Goal: Task Accomplishment & Management: Manage account settings

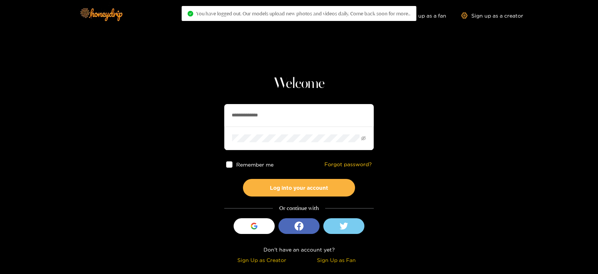
drag, startPoint x: 289, startPoint y: 112, endPoint x: 176, endPoint y: 105, distance: 112.3
click at [176, 105] on section "**********" at bounding box center [299, 133] width 598 height 266
type input "******"
click at [243, 179] on button "Log into your account" at bounding box center [299, 188] width 112 height 18
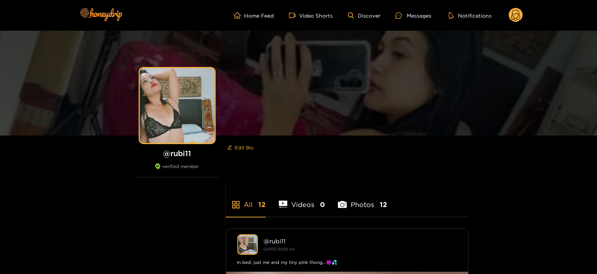
click at [523, 15] on header "Home Feed Video Shorts Discover Messages Notifications 0 videos discover messag…" at bounding box center [298, 15] width 597 height 31
click at [521, 16] on circle at bounding box center [516, 15] width 14 height 14
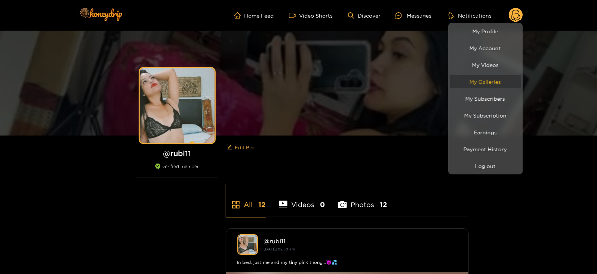
click at [474, 87] on link "My Galleries" at bounding box center [485, 81] width 71 height 13
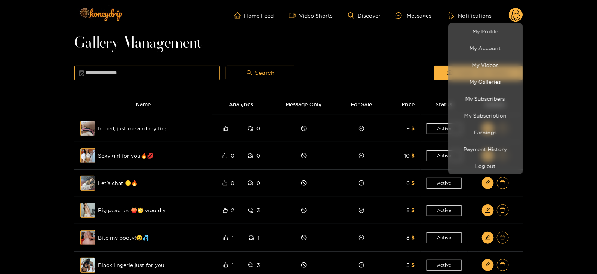
click at [439, 61] on div at bounding box center [298, 137] width 597 height 274
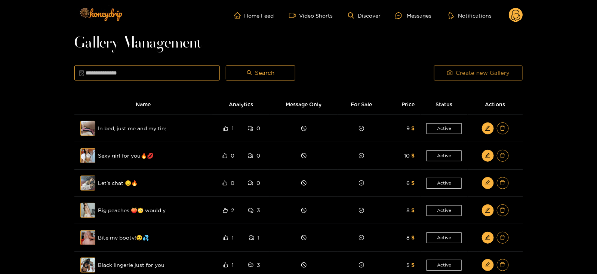
click at [437, 65] on button "Create new Gallery" at bounding box center [478, 72] width 89 height 15
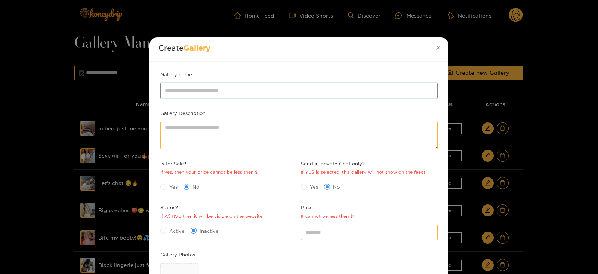
click at [237, 90] on input "Gallery name" at bounding box center [298, 90] width 277 height 15
type input "**********"
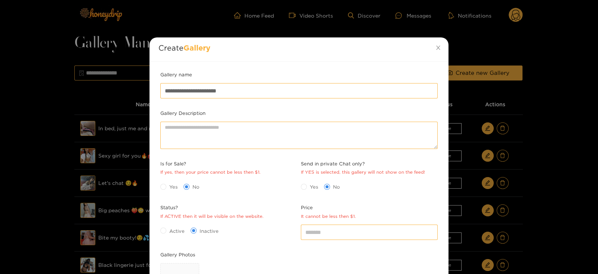
click at [175, 185] on span "Yes" at bounding box center [173, 186] width 14 height 7
click at [171, 232] on span "Active" at bounding box center [176, 230] width 21 height 7
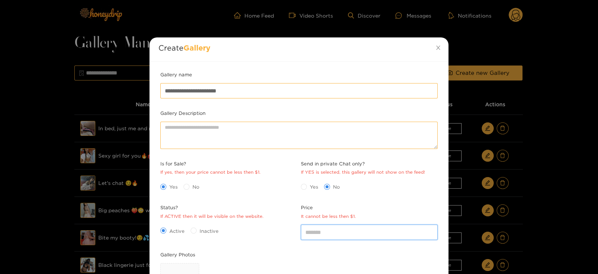
drag, startPoint x: 330, startPoint y: 232, endPoint x: 276, endPoint y: 227, distance: 54.1
click at [276, 227] on div "**********" at bounding box center [298, 218] width 281 height 294
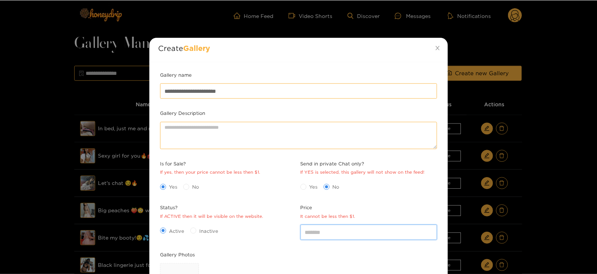
scroll to position [108, 0]
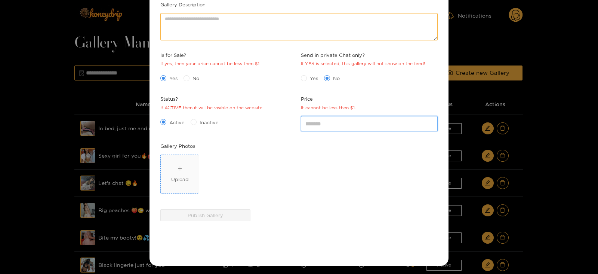
type input "*"
click at [182, 190] on span "Upload" at bounding box center [180, 174] width 38 height 38
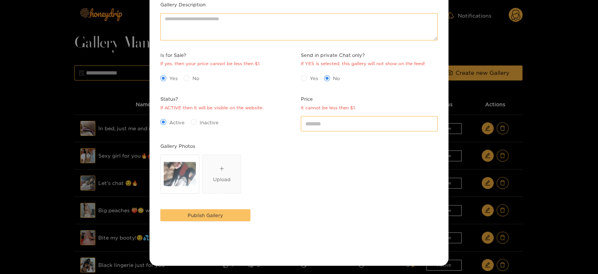
click at [170, 214] on button "Publish Gallery" at bounding box center [205, 215] width 90 height 12
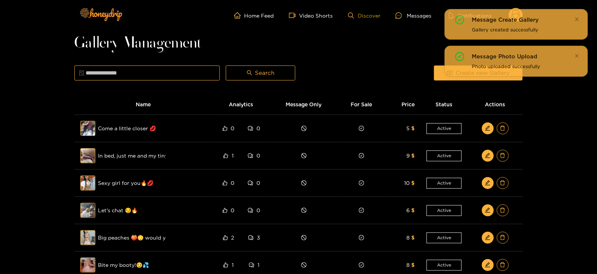
click at [375, 14] on link "Discover" at bounding box center [364, 15] width 33 height 6
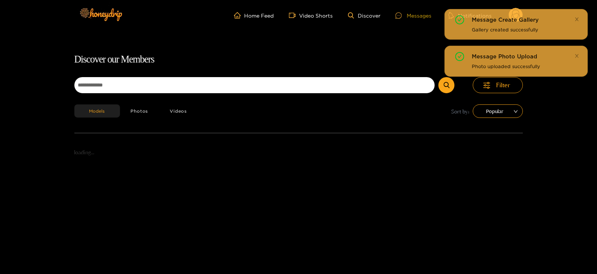
click at [407, 12] on div "Messages" at bounding box center [413, 15] width 36 height 9
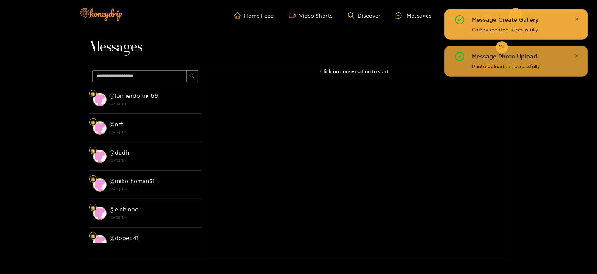
click at [576, 17] on icon "close" at bounding box center [576, 18] width 3 height 3
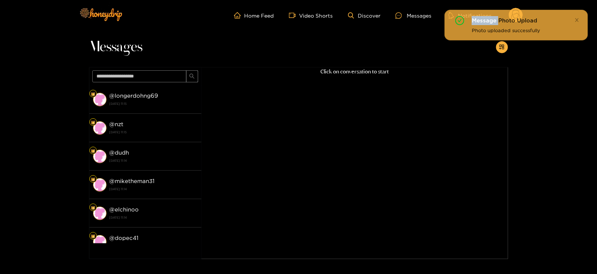
click at [576, 17] on icon "close" at bounding box center [576, 18] width 3 height 3
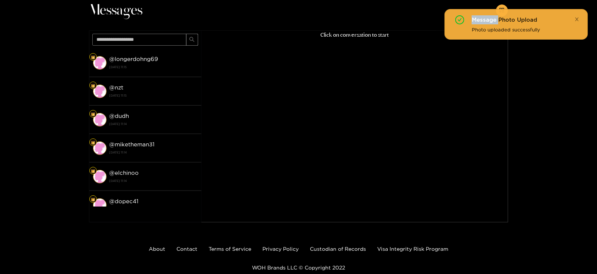
scroll to position [48, 0]
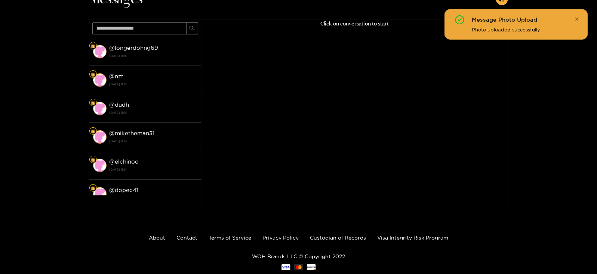
click at [576, 17] on icon "close" at bounding box center [576, 19] width 5 height 5
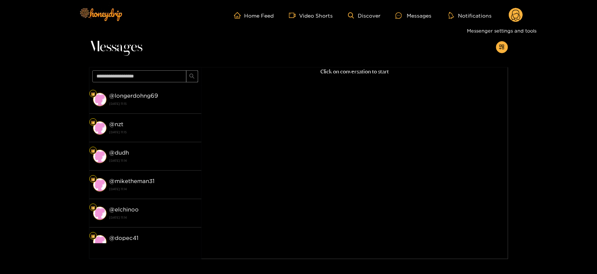
click at [516, 15] on circle at bounding box center [516, 15] width 14 height 14
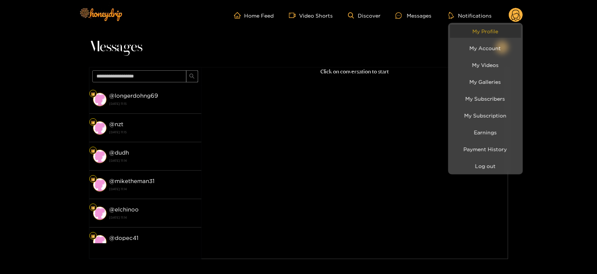
click at [483, 29] on link "My Profile" at bounding box center [485, 31] width 71 height 13
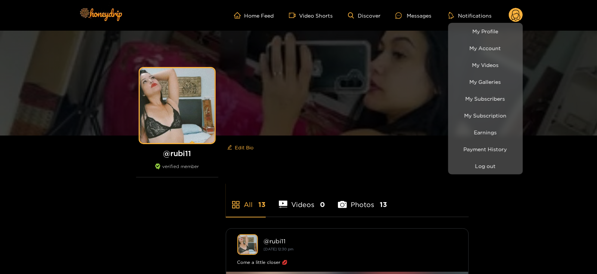
click at [411, 19] on div at bounding box center [298, 137] width 597 height 274
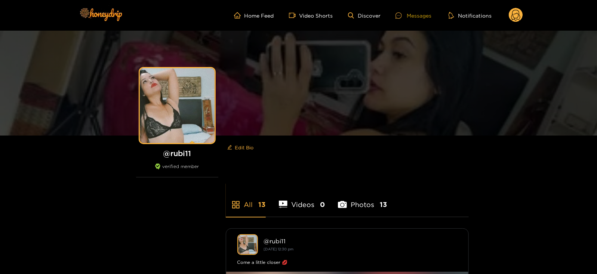
click at [411, 17] on div "Messages" at bounding box center [413, 15] width 36 height 9
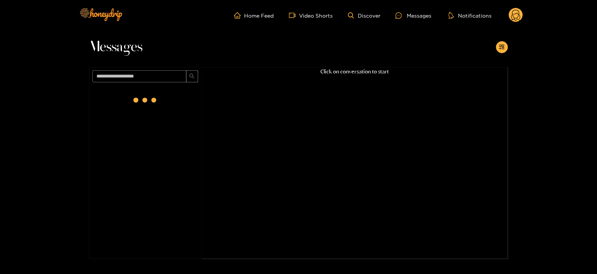
click at [514, 18] on icon at bounding box center [515, 16] width 9 height 13
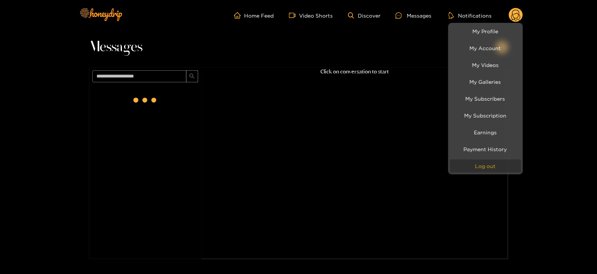
click at [475, 163] on button "Log out" at bounding box center [485, 165] width 71 height 13
